Goal: Entertainment & Leisure: Consume media (video, audio)

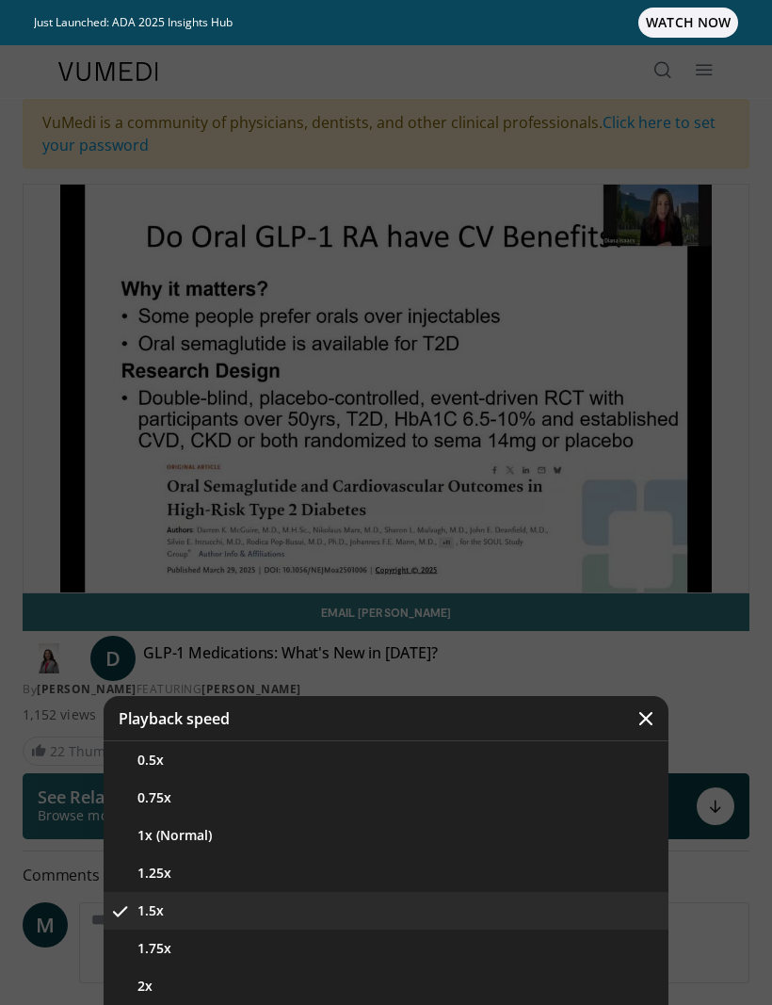
click at [154, 952] on button "1.75x" at bounding box center [386, 949] width 565 height 38
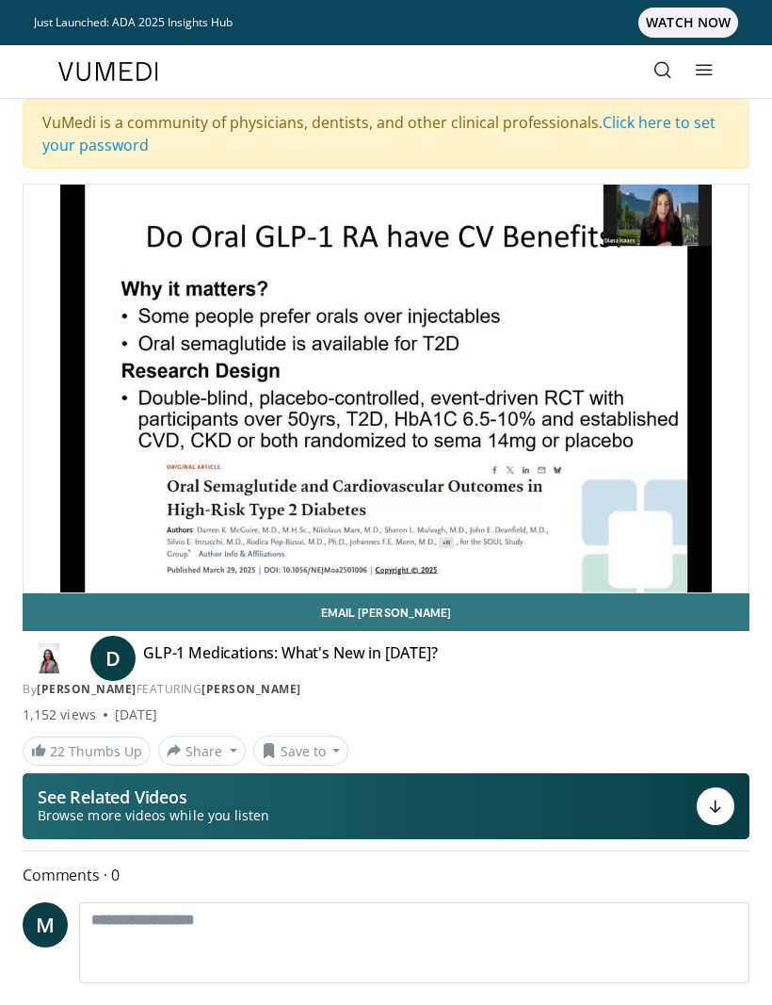
click at [712, 395] on div "10 seconds Tap to unmute" at bounding box center [386, 389] width 725 height 408
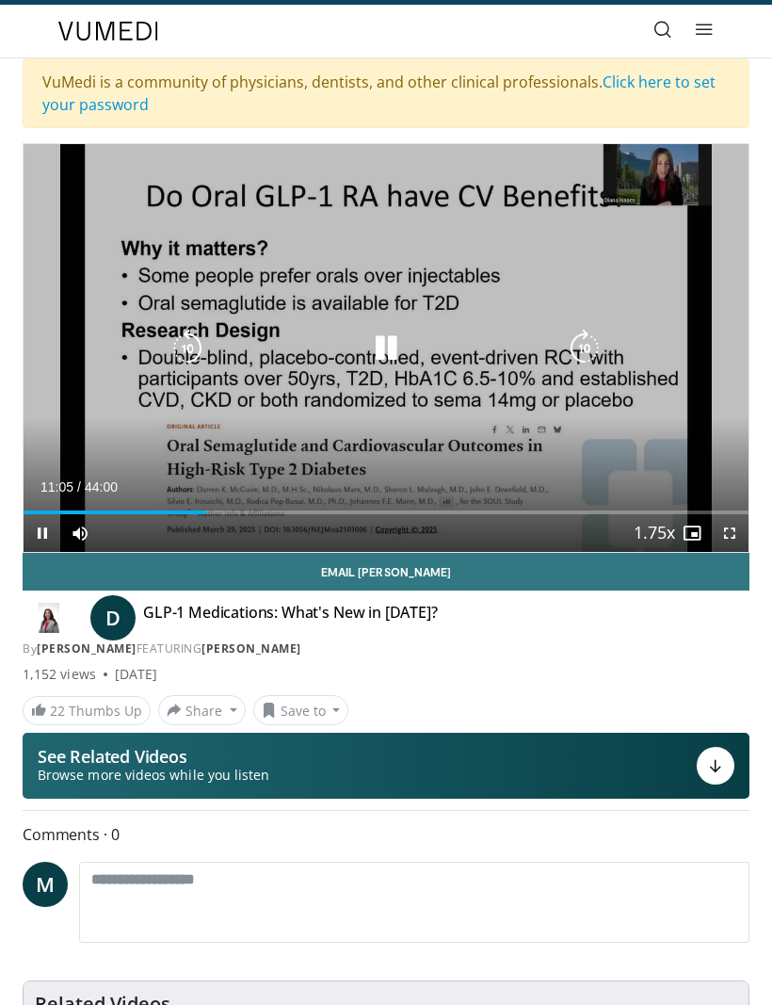
scroll to position [43, 0]
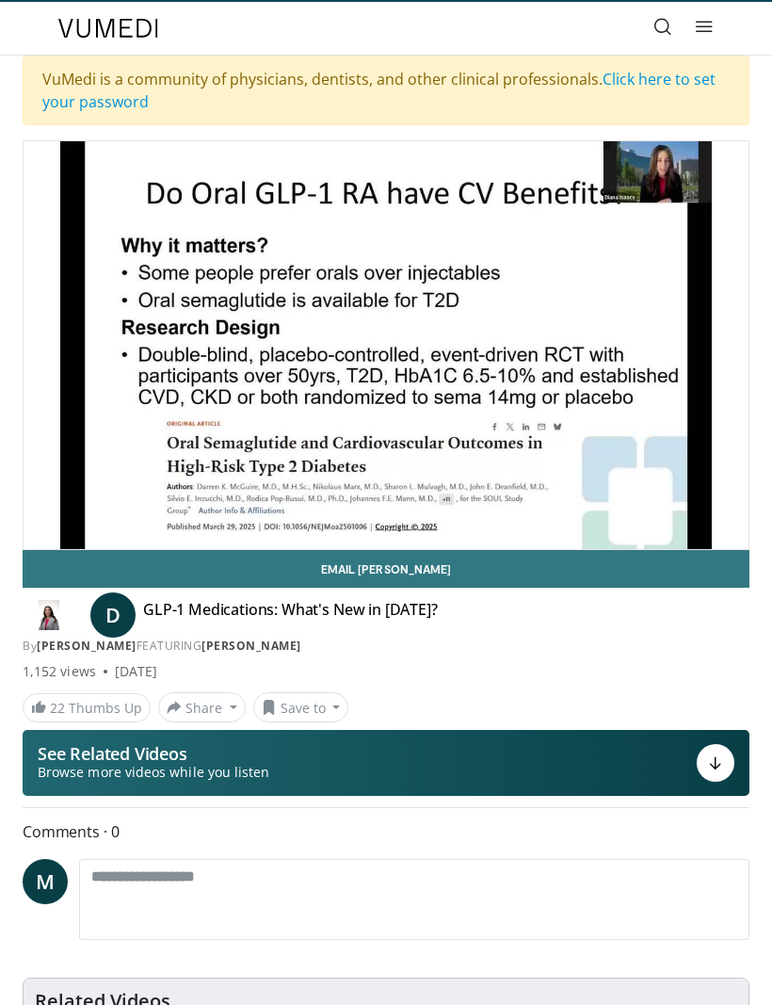
click at [714, 404] on div "10 seconds Tap to unmute" at bounding box center [386, 345] width 725 height 408
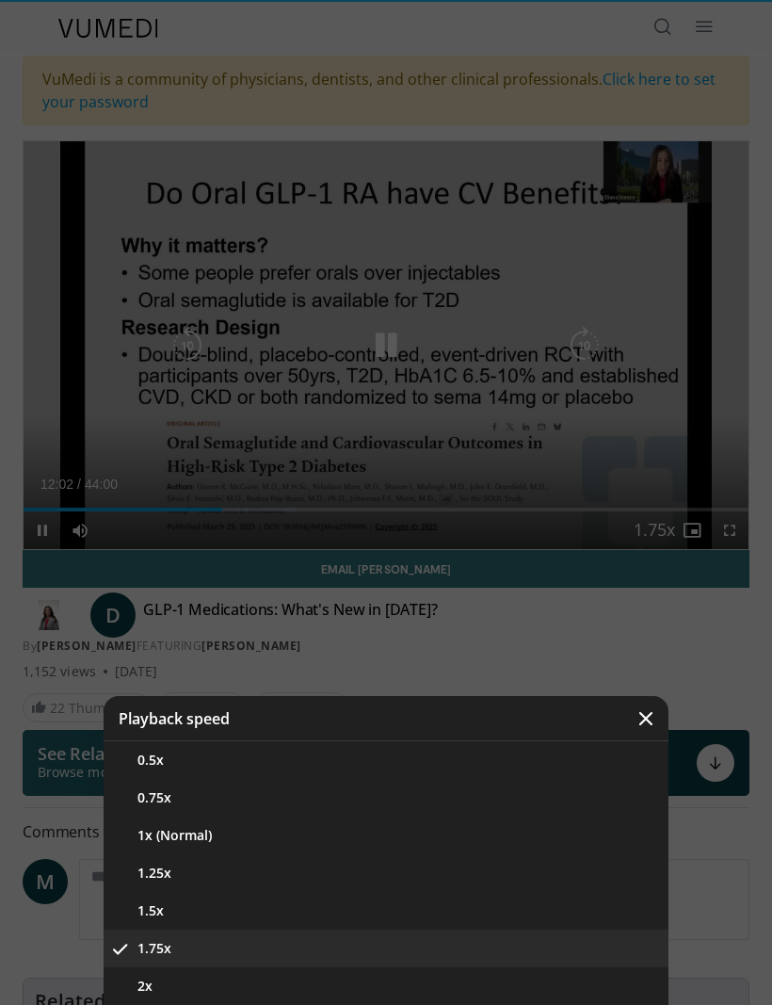
click at [145, 966] on button "1.75x" at bounding box center [386, 949] width 565 height 38
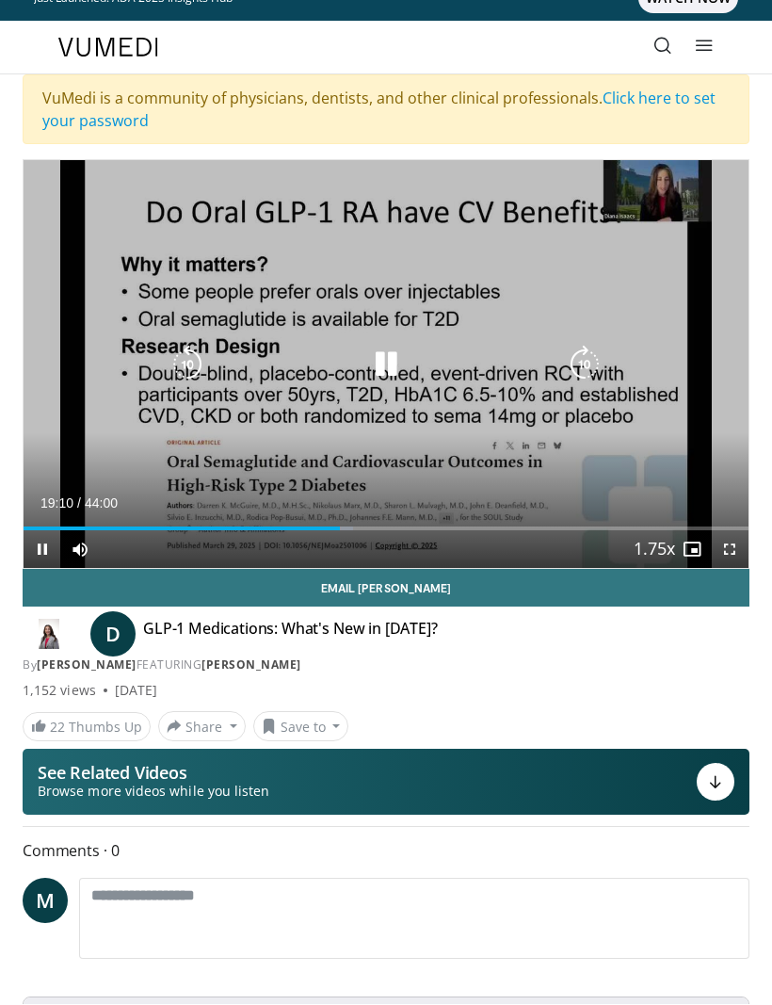
scroll to position [24, 0]
click at [707, 451] on div "10 seconds Tap to unmute" at bounding box center [386, 364] width 725 height 408
click at [700, 420] on div "10 seconds Tap to unmute" at bounding box center [386, 364] width 725 height 408
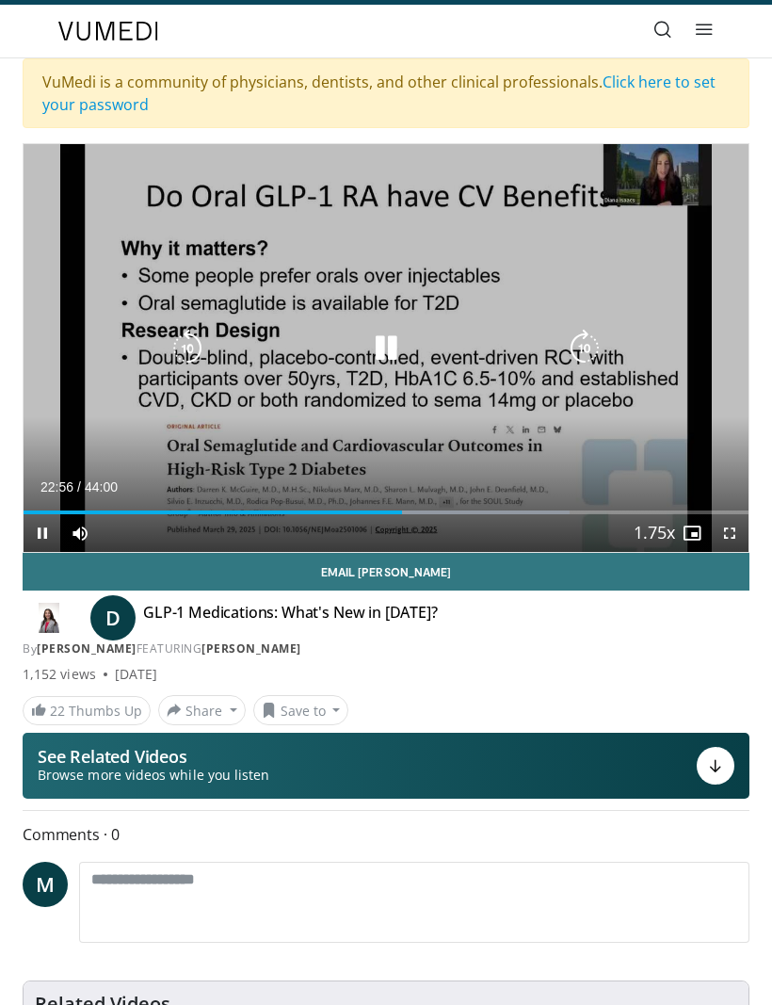
scroll to position [45, 0]
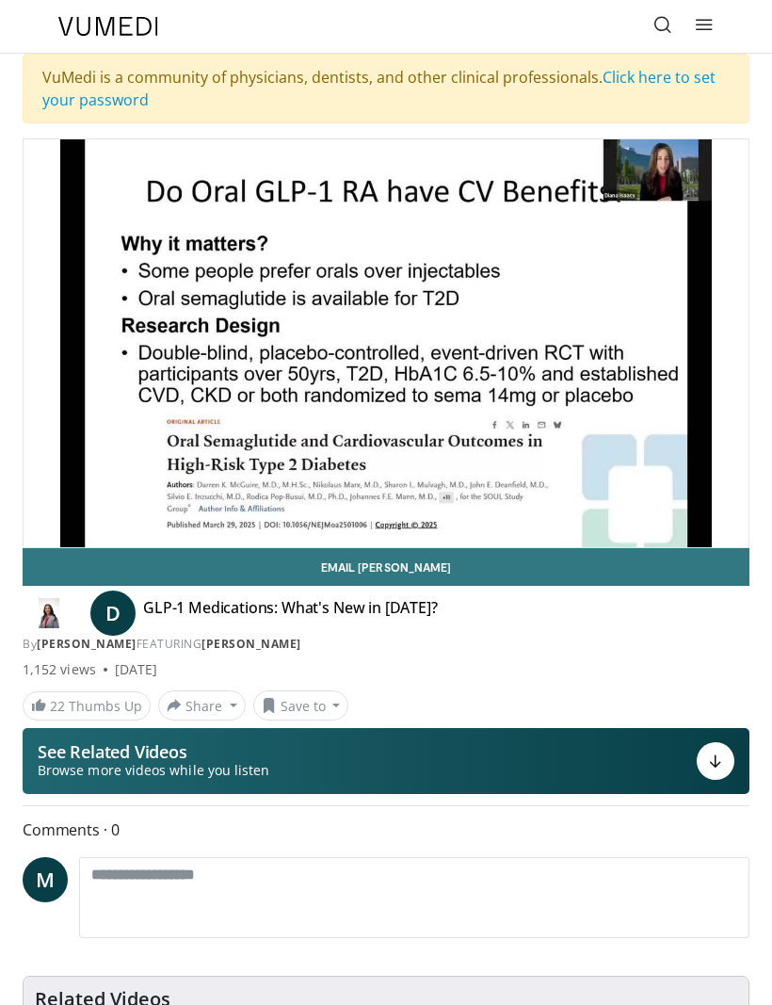
click at [700, 382] on div "10 seconds Tap to unmute" at bounding box center [386, 343] width 725 height 408
click at [700, 358] on div "10 seconds Tap to unmute" at bounding box center [386, 343] width 725 height 408
click at [716, 351] on div "10 seconds Tap to unmute" at bounding box center [386, 343] width 725 height 408
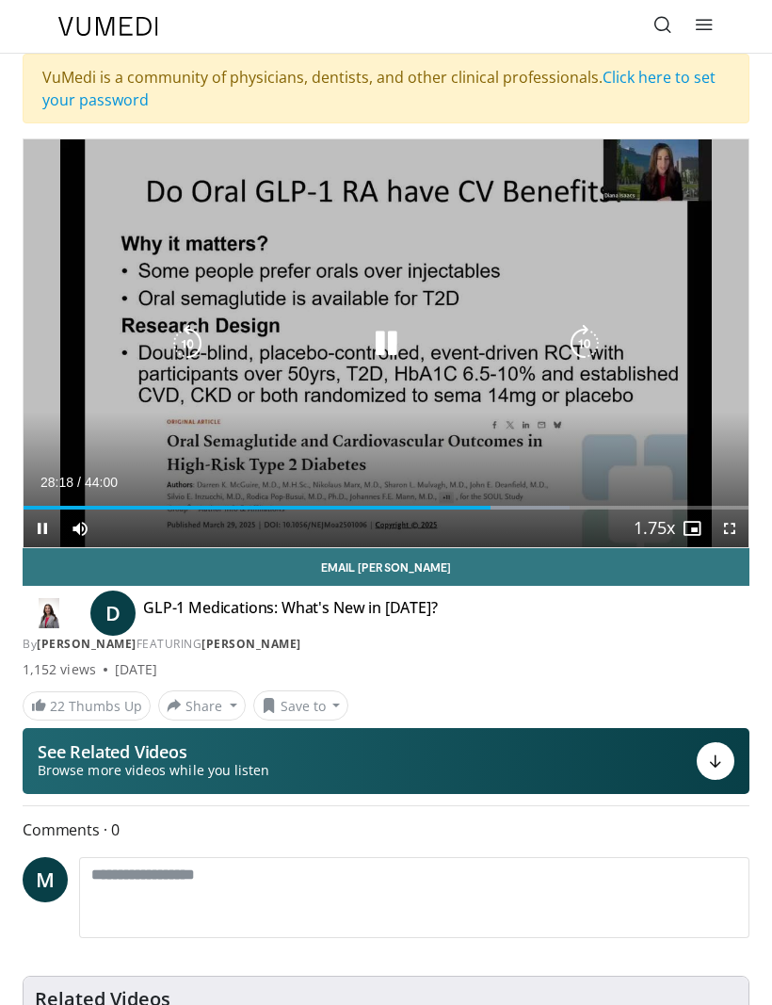
click at [720, 346] on div "10 seconds Tap to unmute" at bounding box center [386, 343] width 725 height 408
click at [701, 329] on div "10 seconds Tap to unmute" at bounding box center [386, 343] width 725 height 408
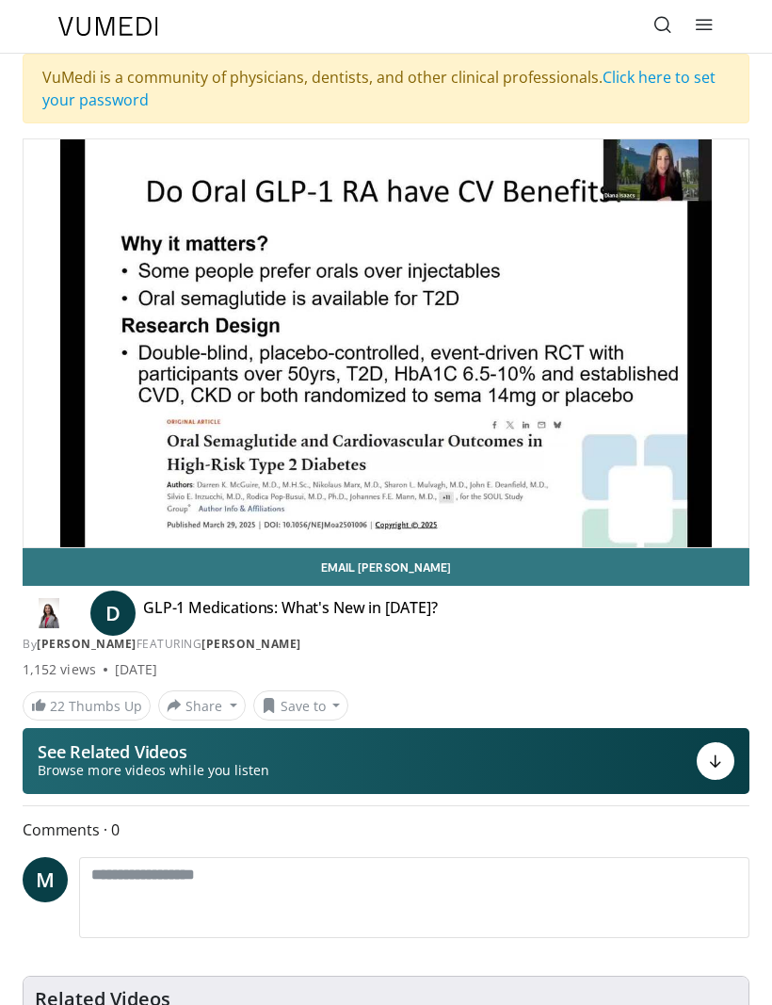
click at [717, 324] on div "10 seconds Tap to unmute" at bounding box center [386, 343] width 725 height 408
click at [708, 327] on div "10 seconds Tap to unmute" at bounding box center [386, 343] width 725 height 408
click at [712, 327] on div "10 seconds Tap to unmute" at bounding box center [386, 343] width 725 height 408
click at [693, 333] on div "10 seconds Tap to unmute" at bounding box center [386, 343] width 725 height 408
click at [733, 301] on div "10 seconds Tap to unmute" at bounding box center [386, 343] width 725 height 408
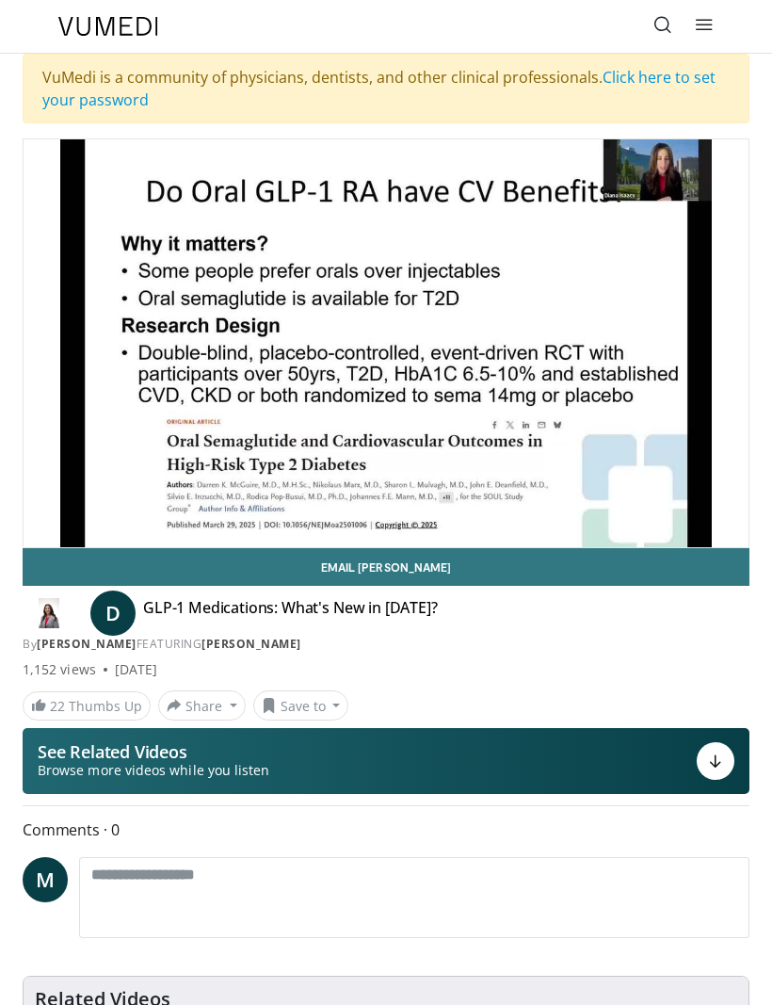
click at [36, 878] on span "M" at bounding box center [45, 879] width 45 height 45
